Goal: Task Accomplishment & Management: Use online tool/utility

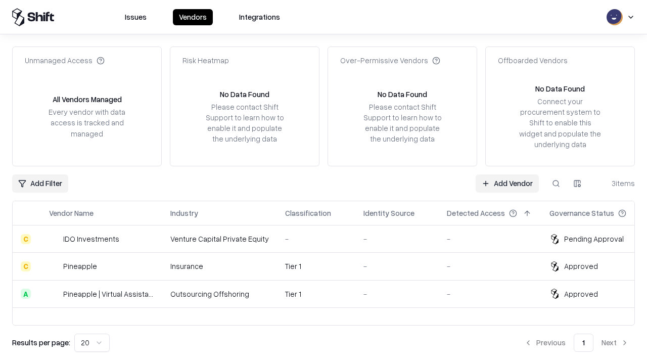
click at [507, 183] on link "Add Vendor" at bounding box center [507, 183] width 63 height 18
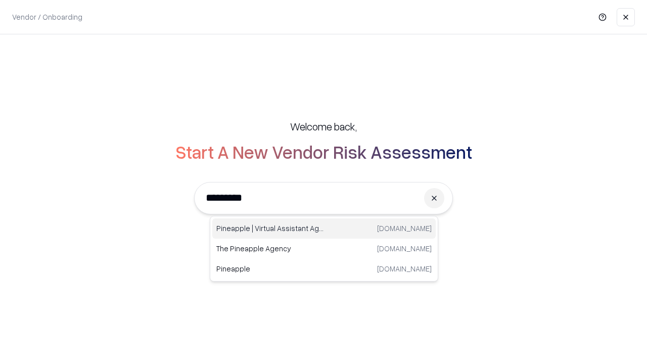
click at [324, 229] on div "Pineapple | Virtual Assistant Agency [DOMAIN_NAME]" at bounding box center [324, 228] width 224 height 20
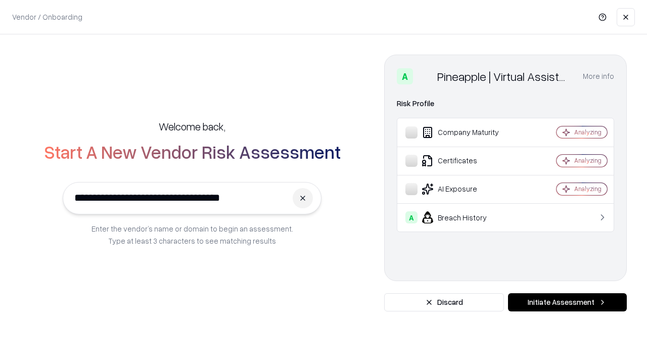
type input "**********"
click at [567, 302] on button "Initiate Assessment" at bounding box center [567, 302] width 119 height 18
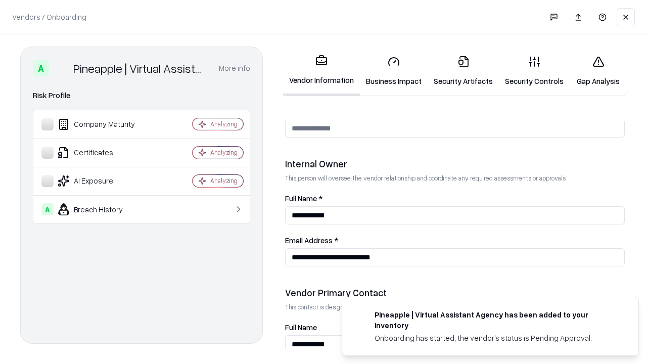
scroll to position [524, 0]
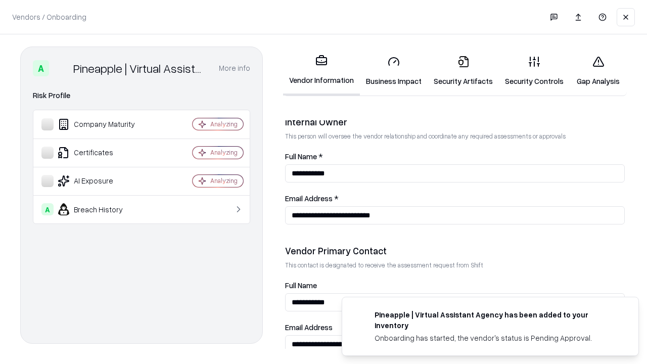
click at [598, 71] on link "Gap Analysis" at bounding box center [598, 71] width 57 height 47
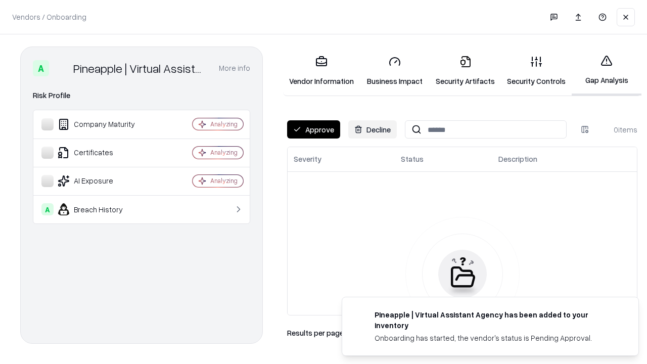
click at [314, 129] on button "Approve" at bounding box center [313, 129] width 53 height 18
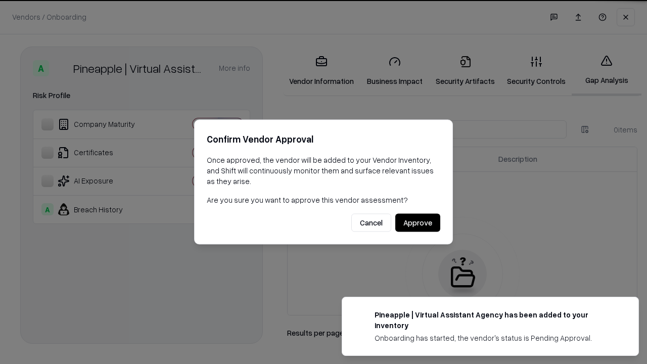
click at [418, 223] on button "Approve" at bounding box center [418, 223] width 45 height 18
